Goal: Information Seeking & Learning: Understand process/instructions

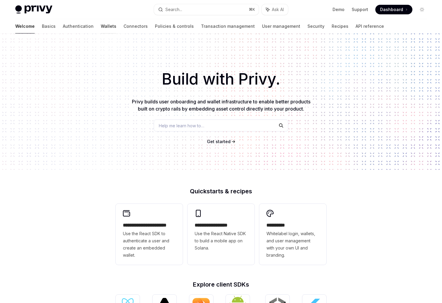
click at [101, 28] on link "Wallets" at bounding box center [109, 26] width 16 height 14
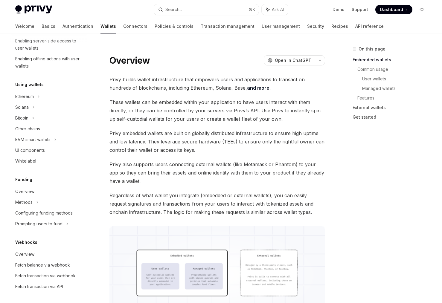
scroll to position [105, 0]
click at [41, 100] on div "Ethereum" at bounding box center [48, 96] width 77 height 11
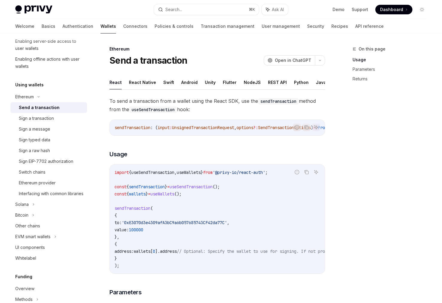
click at [42, 111] on div "Send a transaction" at bounding box center [39, 107] width 41 height 7
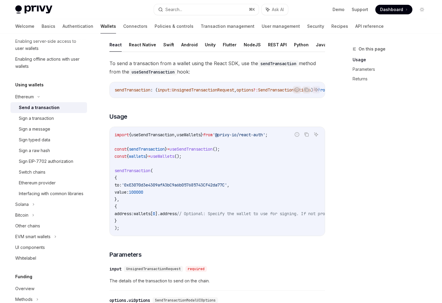
scroll to position [38, 0]
click at [145, 45] on button "React Native" at bounding box center [142, 44] width 27 height 14
type textarea "*"
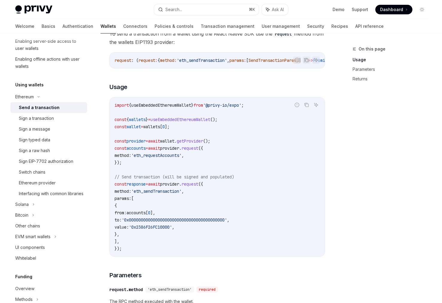
scroll to position [86, 0]
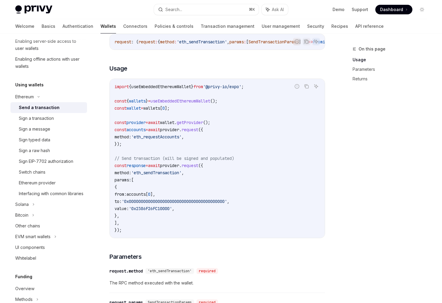
click at [188, 143] on code "import { useEmbeddedEthereumWallet } from '@privy-io/expo' ; const { wallets } …" at bounding box center [216, 158] width 205 height 151
click at [182, 144] on code "import { useEmbeddedEthereumWallet } from '@privy-io/expo' ; const { wallets } …" at bounding box center [216, 158] width 205 height 151
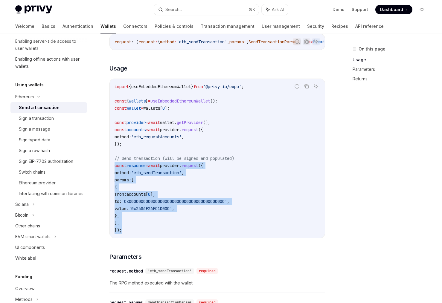
drag, startPoint x: 151, startPoint y: 230, endPoint x: 113, endPoint y: 167, distance: 73.7
click at [113, 167] on div "import { useEmbeddedEthereumWallet } from '@privy-io/expo' ; const { wallets } …" at bounding box center [217, 158] width 215 height 159
copy code "const response = await provider . request ({ method: 'eth_sendTransaction' , pa…"
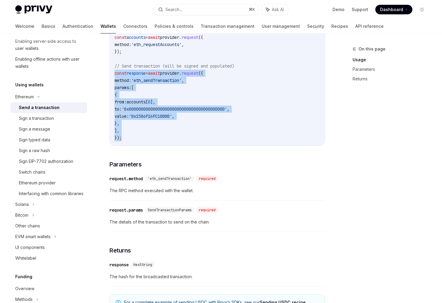
scroll to position [178, 0]
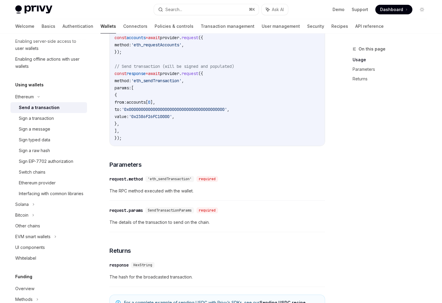
click at [221, 155] on div "To send a transaction from a wallet using the React Native SDK use the request …" at bounding box center [216, 104] width 215 height 371
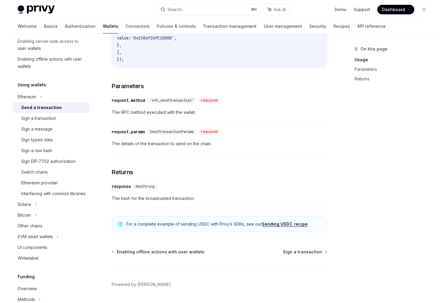
scroll to position [277, 0]
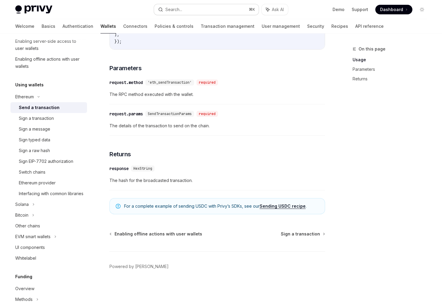
click at [186, 11] on button "Search... ⌘ K" at bounding box center [206, 9] width 105 height 11
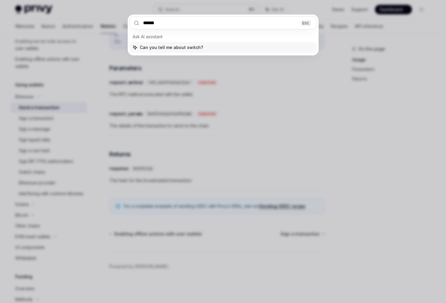
type input "******"
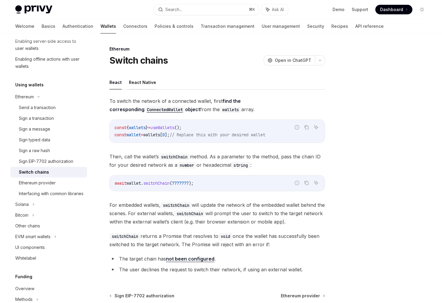
click at [132, 79] on button "React Native" at bounding box center [142, 82] width 27 height 14
type textarea "*"
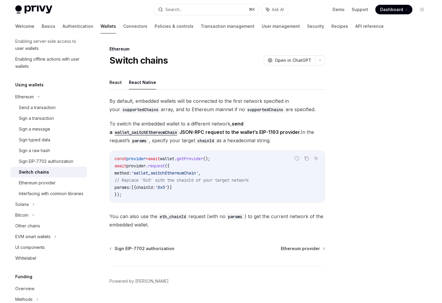
scroll to position [15, 0]
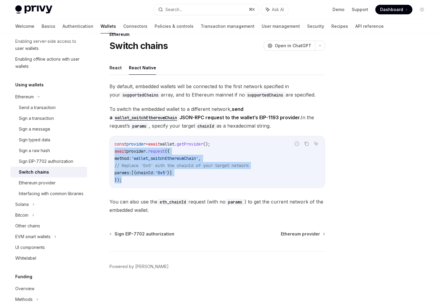
drag, startPoint x: 139, startPoint y: 179, endPoint x: 110, endPoint y: 153, distance: 38.5
click at [110, 153] on div "const provider = await wallet . getProvider (); await provider . request ({ met…" at bounding box center [217, 161] width 215 height 51
copy code "await provider . request ({ method: 'wallet_switchEthereumChain' , // Replace '…"
